Goal: Entertainment & Leisure: Consume media (video, audio)

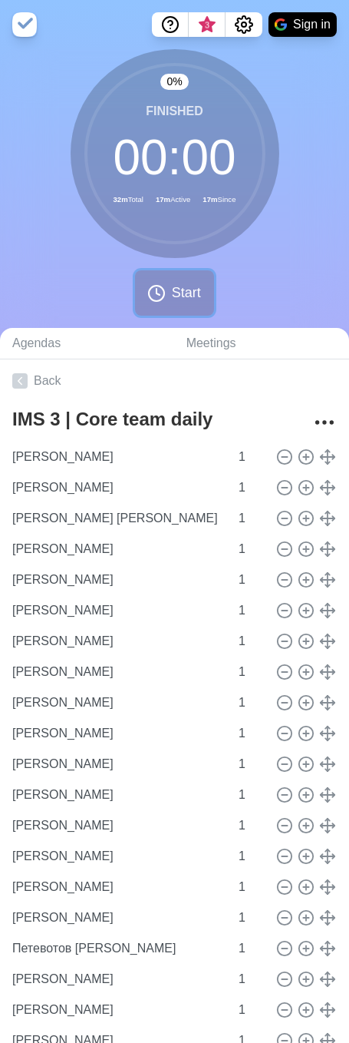
click at [168, 287] on button "Start" at bounding box center [174, 292] width 78 height 45
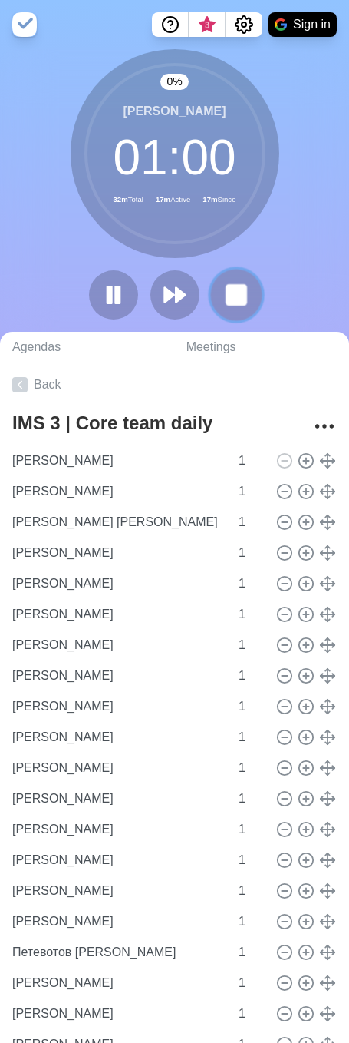
click at [251, 297] on button at bounding box center [235, 294] width 51 height 51
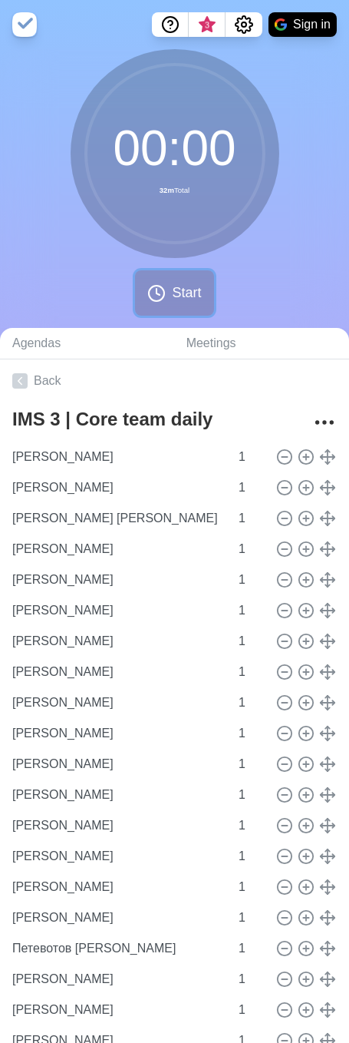
click at [176, 290] on span "Start" at bounding box center [186, 293] width 29 height 21
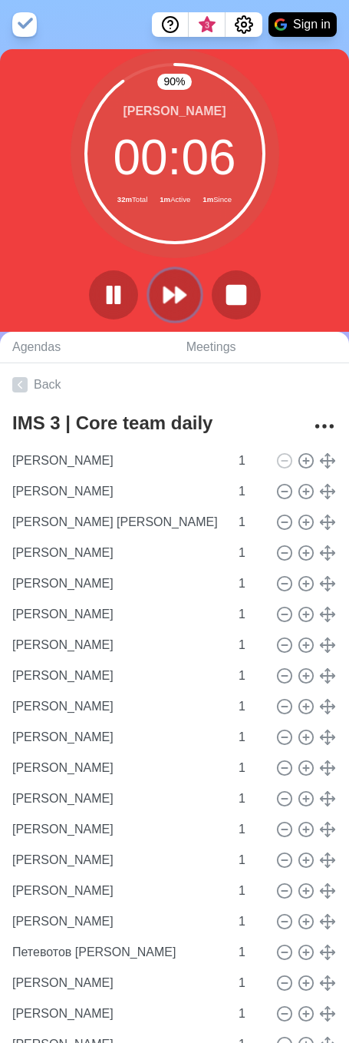
click at [189, 291] on button at bounding box center [174, 294] width 51 height 51
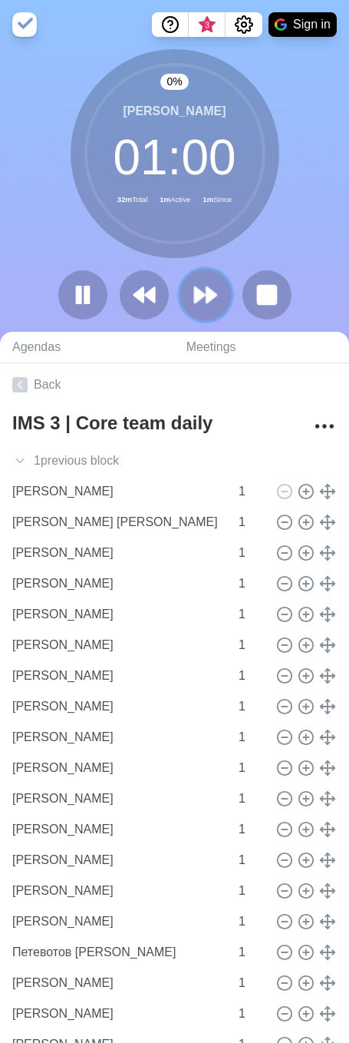
click at [189, 291] on button at bounding box center [205, 294] width 51 height 51
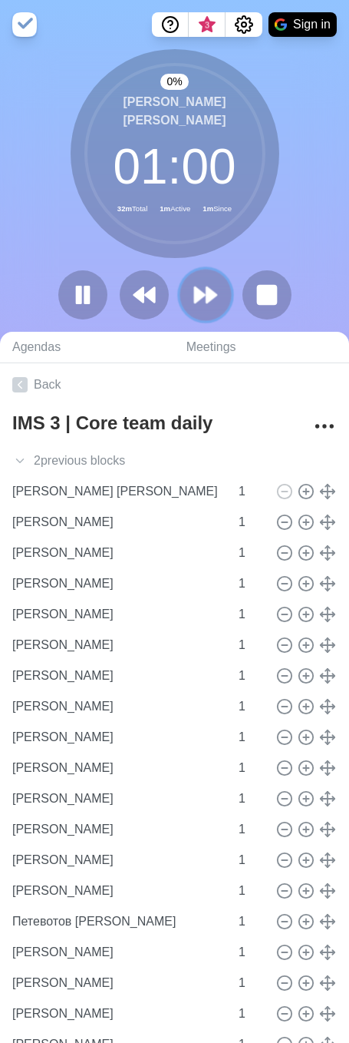
click at [207, 294] on polygon at bounding box center [212, 294] width 10 height 15
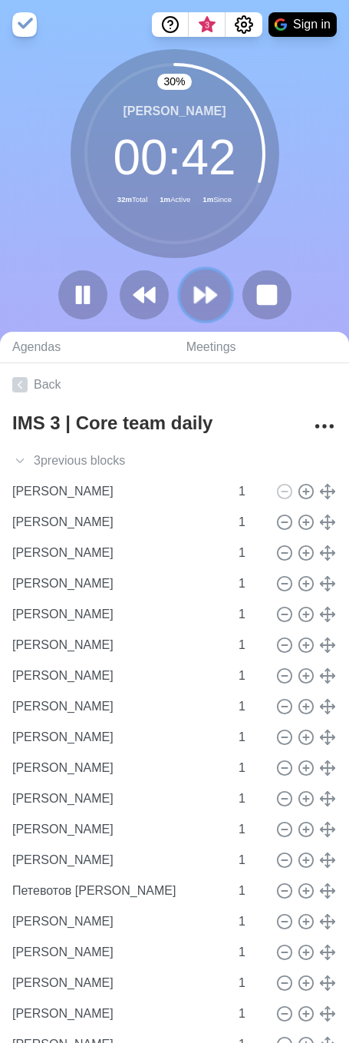
click at [207, 295] on polygon at bounding box center [212, 294] width 10 height 15
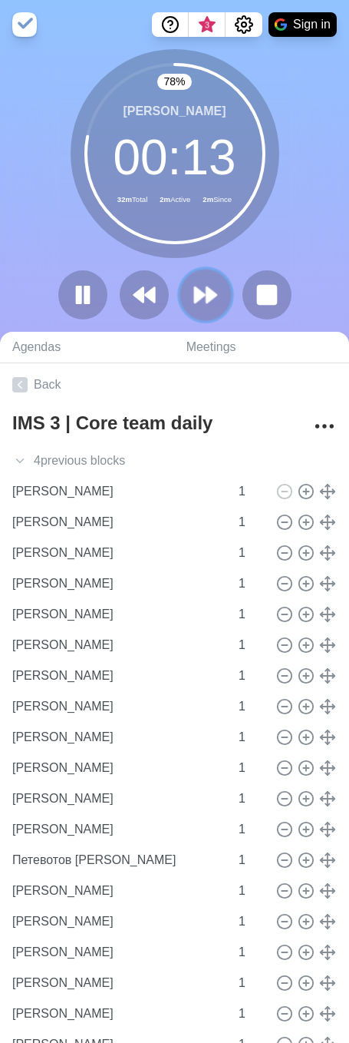
click at [207, 287] on polygon at bounding box center [212, 294] width 10 height 15
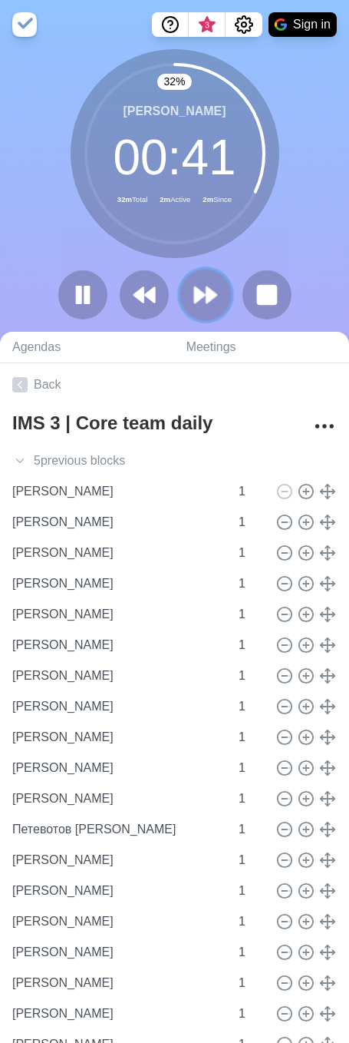
click at [198, 305] on icon at bounding box center [206, 295] width 26 height 26
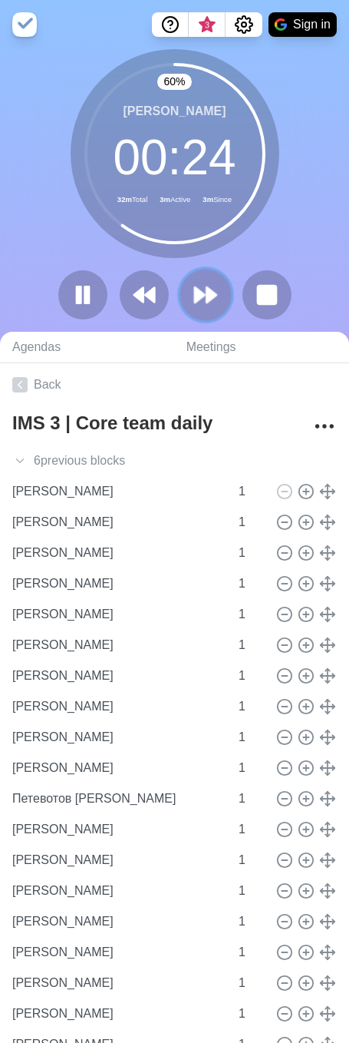
click at [212, 293] on polygon at bounding box center [212, 294] width 10 height 15
click at [197, 299] on polygon at bounding box center [200, 294] width 10 height 15
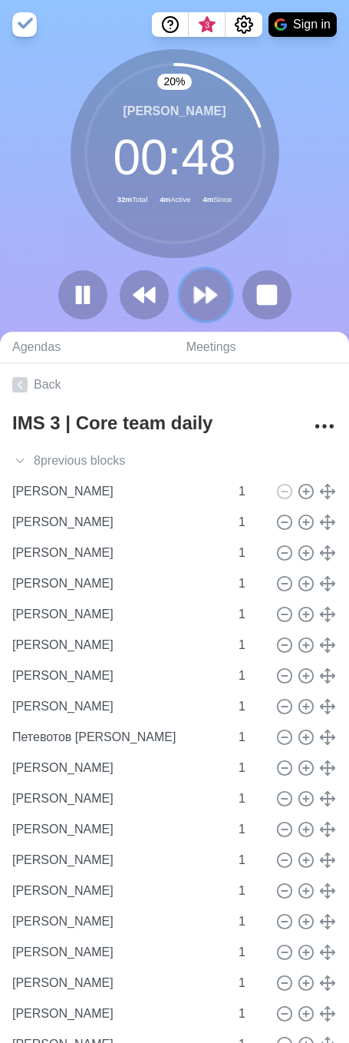
click at [213, 300] on icon at bounding box center [206, 295] width 26 height 26
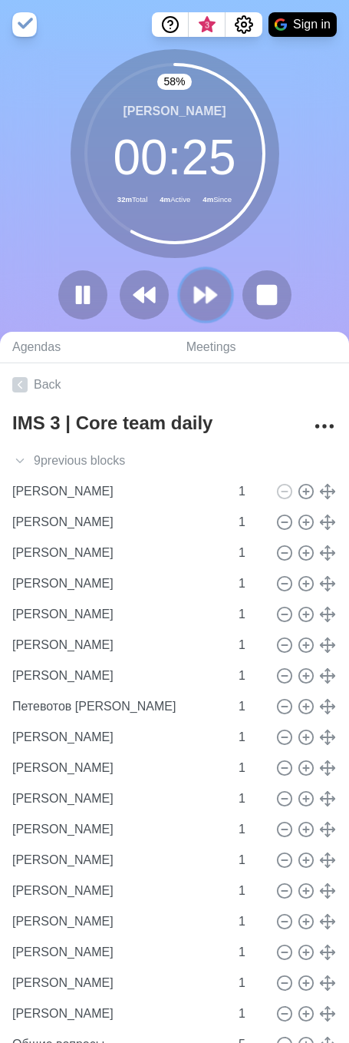
click at [213, 300] on icon at bounding box center [206, 295] width 26 height 26
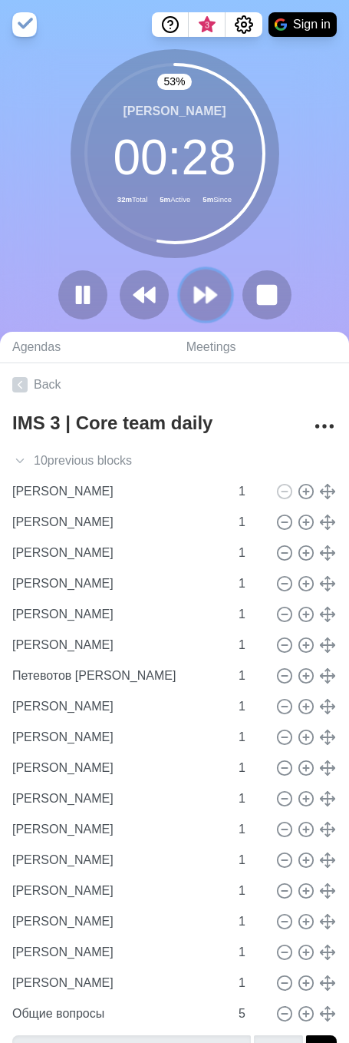
click at [211, 280] on button at bounding box center [205, 294] width 51 height 51
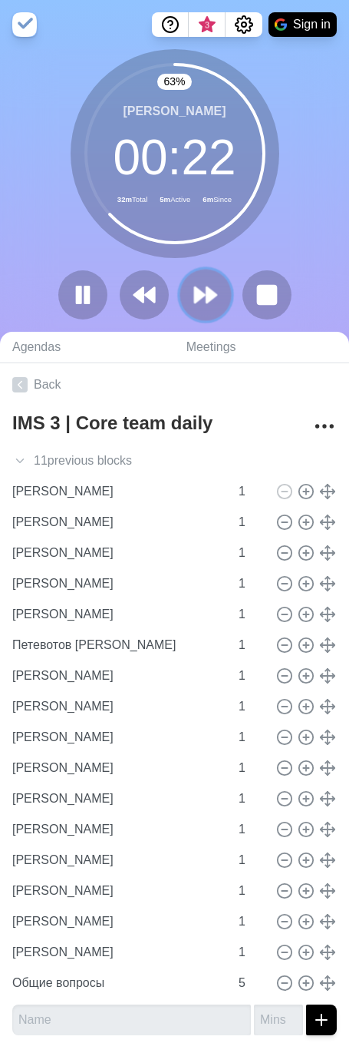
click at [199, 294] on polygon at bounding box center [200, 294] width 10 height 15
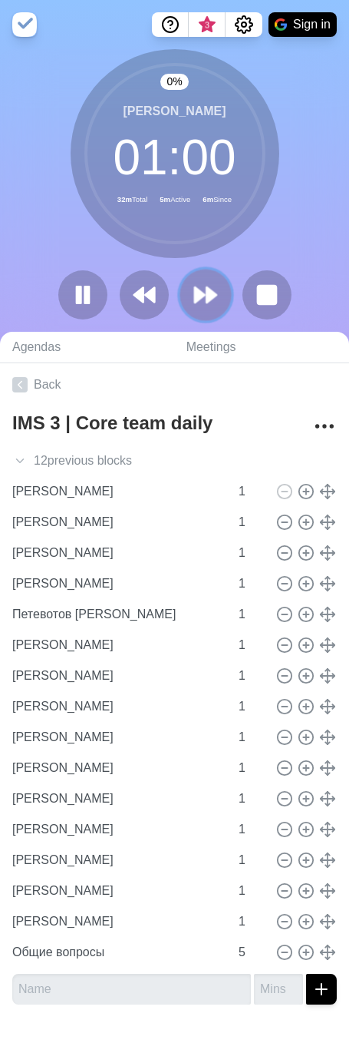
click at [199, 294] on polygon at bounding box center [200, 294] width 10 height 15
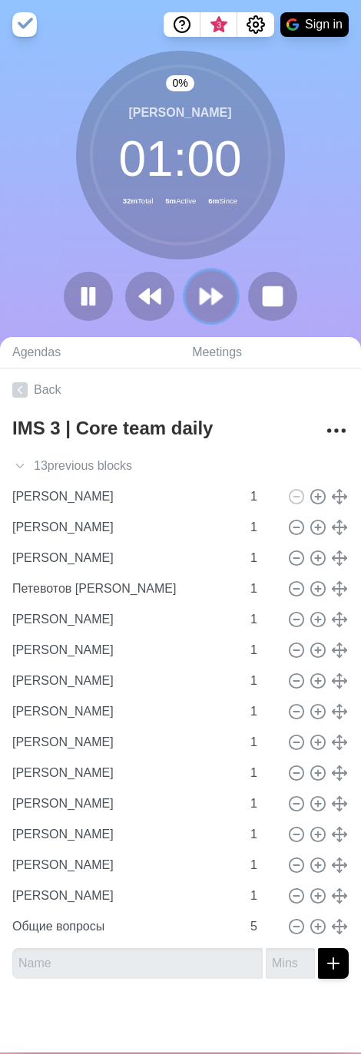
click at [200, 294] on polygon at bounding box center [205, 296] width 10 height 15
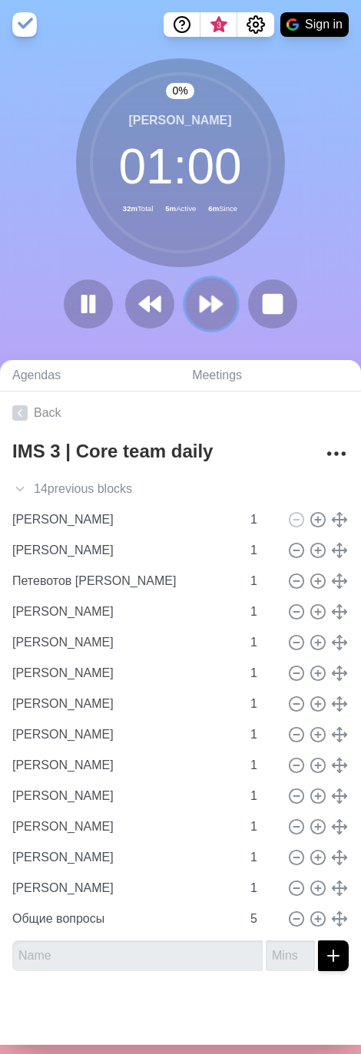
click at [199, 294] on icon at bounding box center [211, 304] width 26 height 26
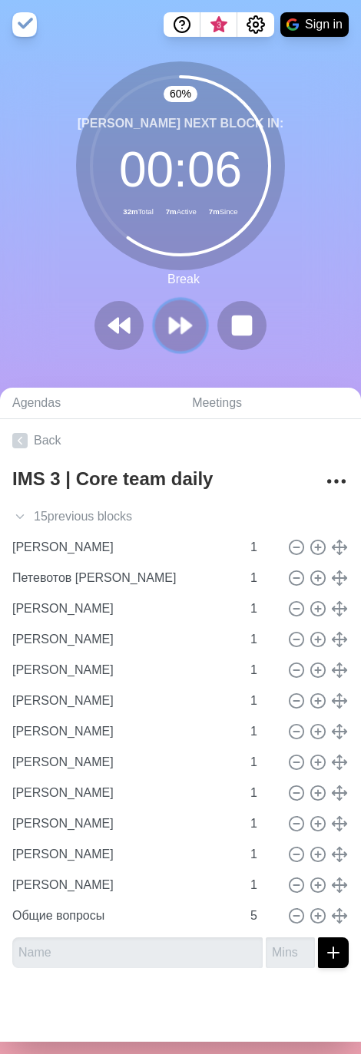
click at [181, 332] on polygon at bounding box center [186, 325] width 10 height 15
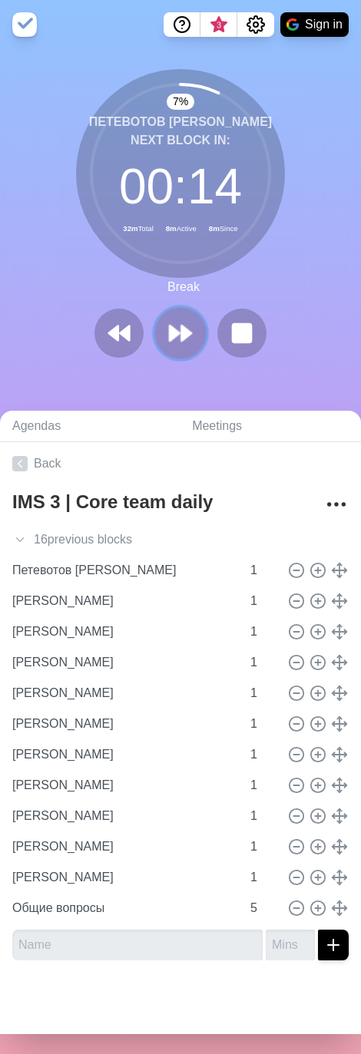
click at [170, 319] on button at bounding box center [179, 333] width 51 height 51
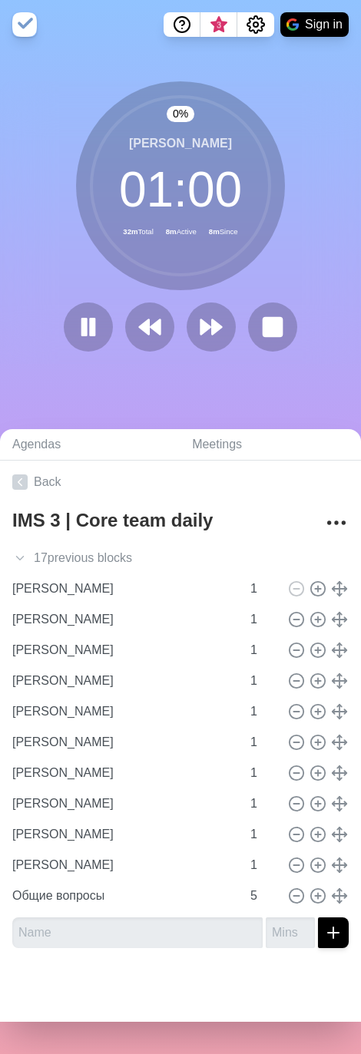
click at [178, 330] on div at bounding box center [181, 327] width 246 height 49
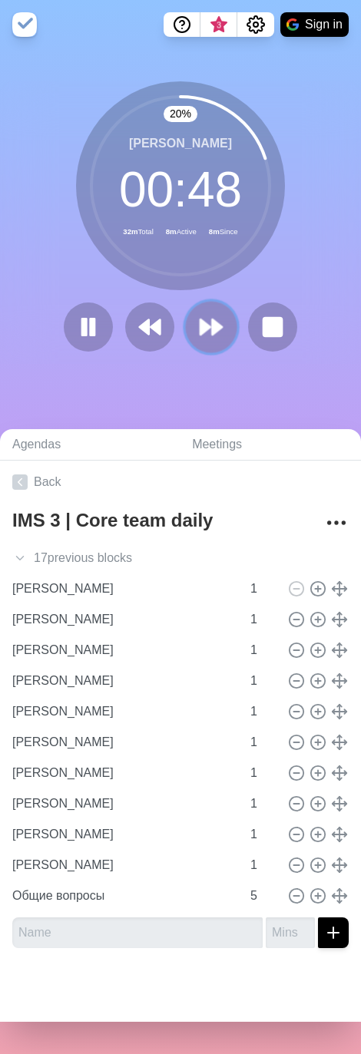
click at [212, 323] on polygon at bounding box center [217, 326] width 10 height 15
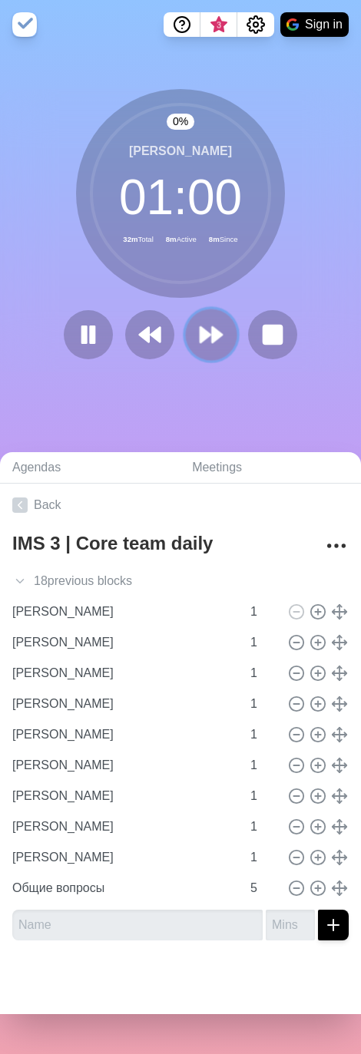
click at [207, 323] on icon at bounding box center [211, 335] width 26 height 26
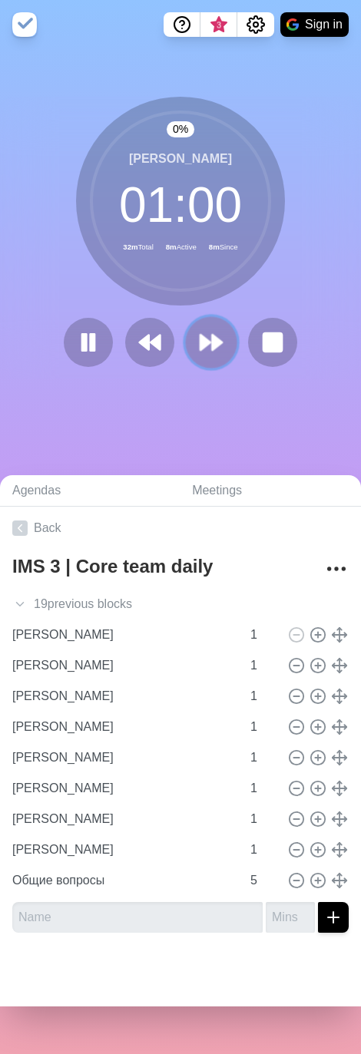
click at [208, 333] on icon at bounding box center [211, 342] width 26 height 26
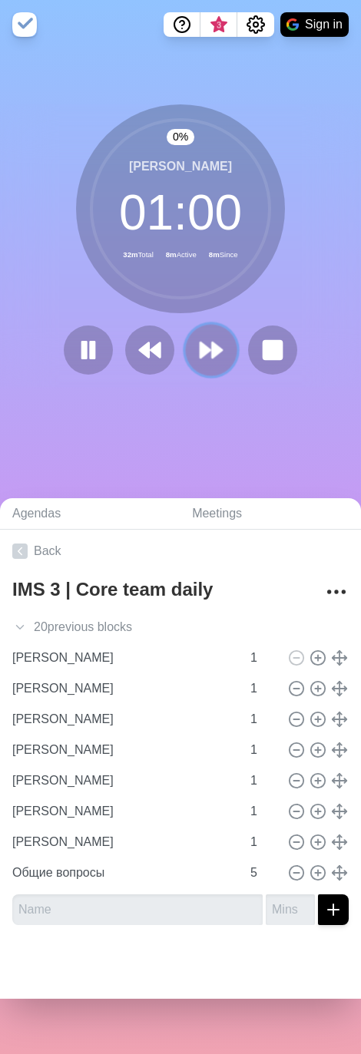
click at [212, 344] on icon at bounding box center [211, 350] width 26 height 26
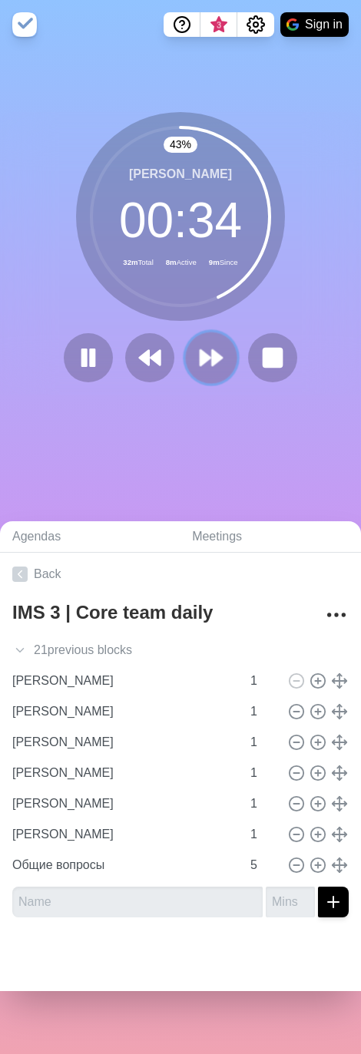
click at [200, 366] on polygon at bounding box center [205, 357] width 10 height 15
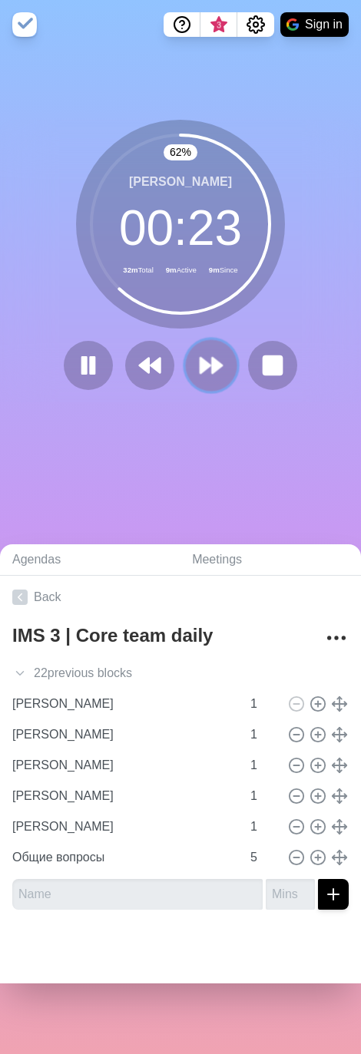
click at [211, 373] on icon at bounding box center [211, 365] width 26 height 26
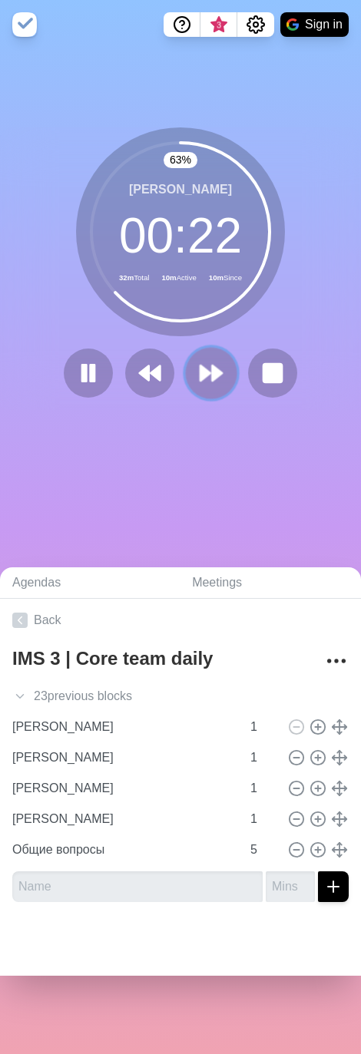
click at [212, 367] on polygon at bounding box center [217, 373] width 10 height 15
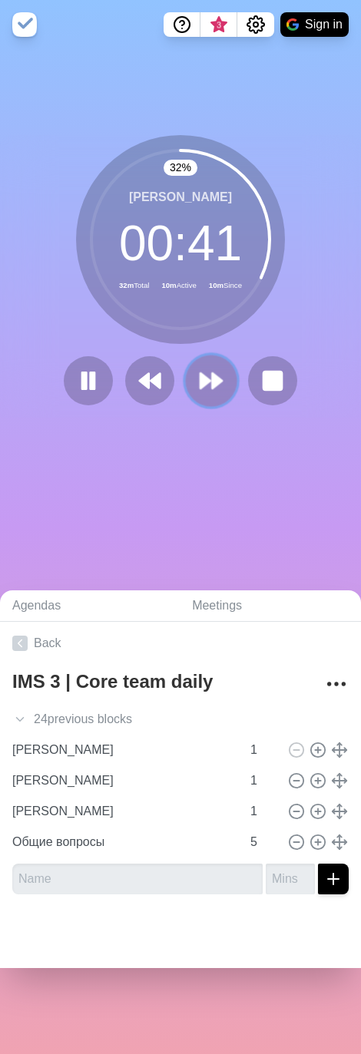
click at [219, 386] on button at bounding box center [210, 381] width 51 height 51
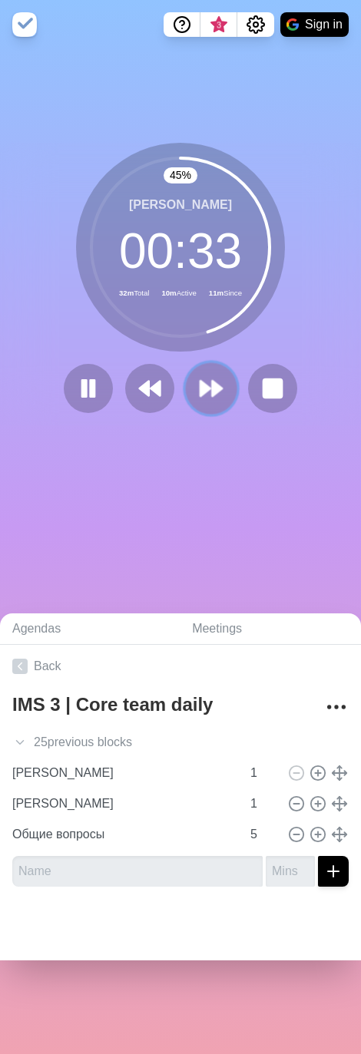
click at [212, 393] on polygon at bounding box center [217, 388] width 10 height 15
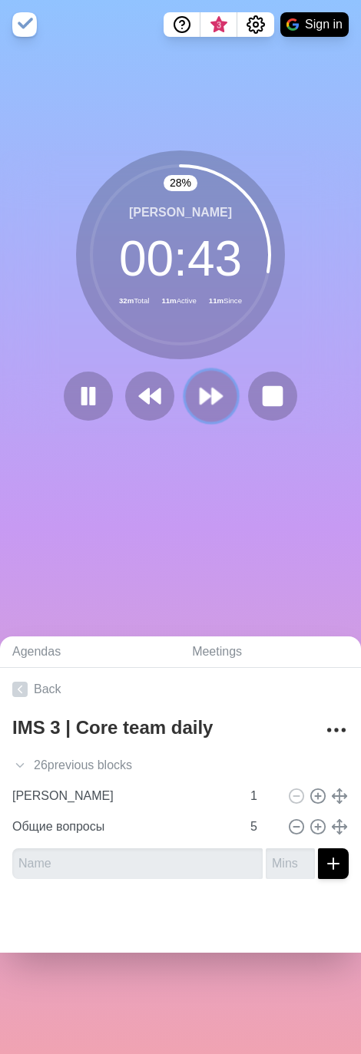
click at [205, 386] on icon at bounding box center [211, 396] width 26 height 26
